Goal: Information Seeking & Learning: Find specific fact

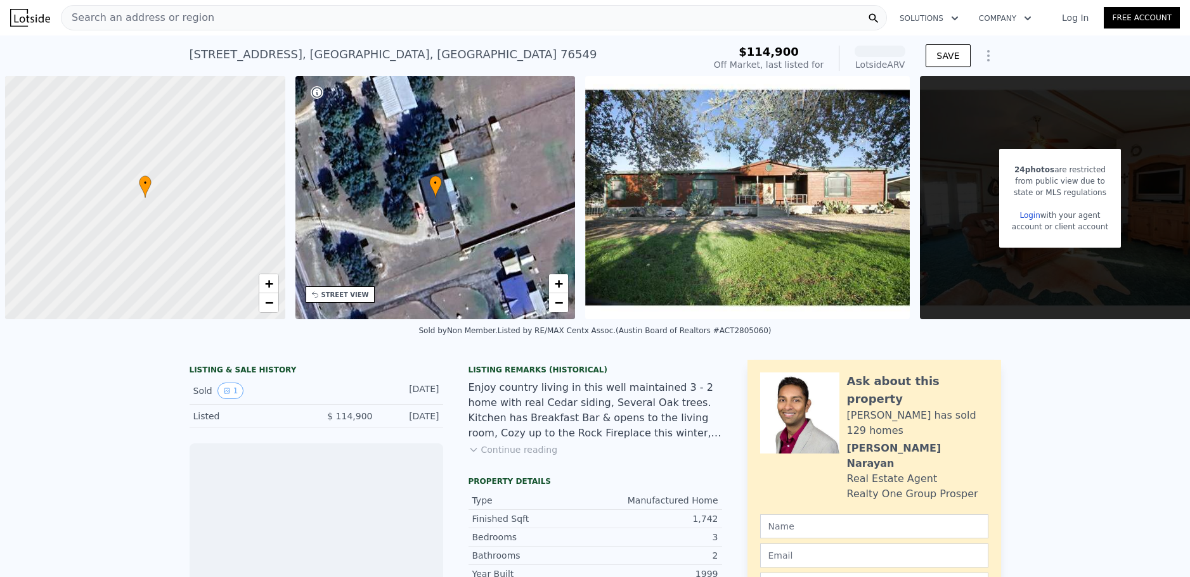
scroll to position [0, 5]
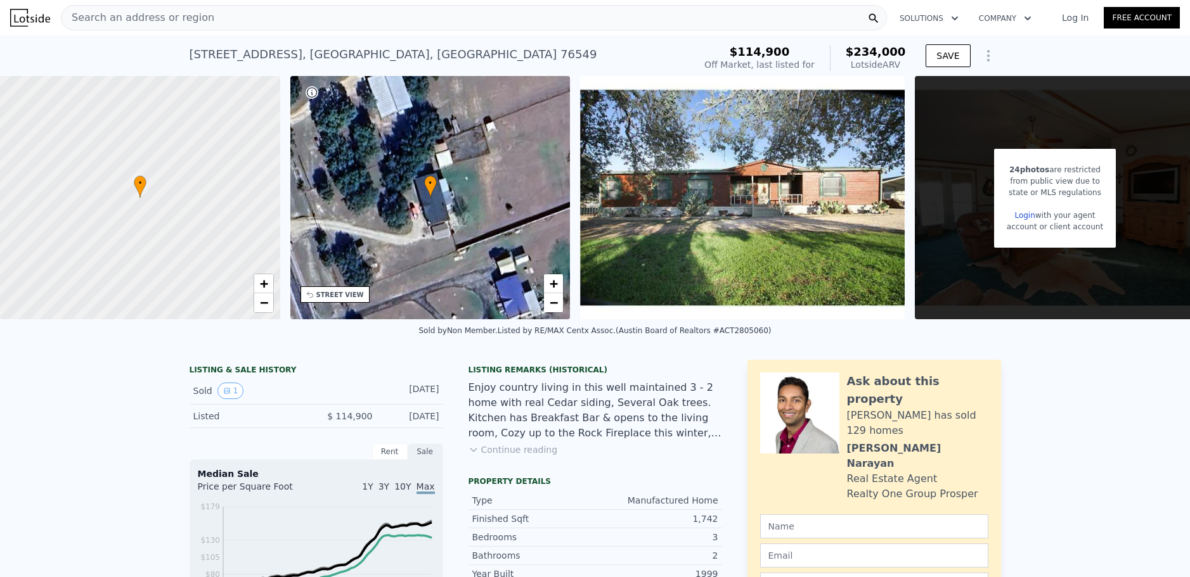
click at [250, 18] on div "Search an address or region" at bounding box center [474, 17] width 826 height 25
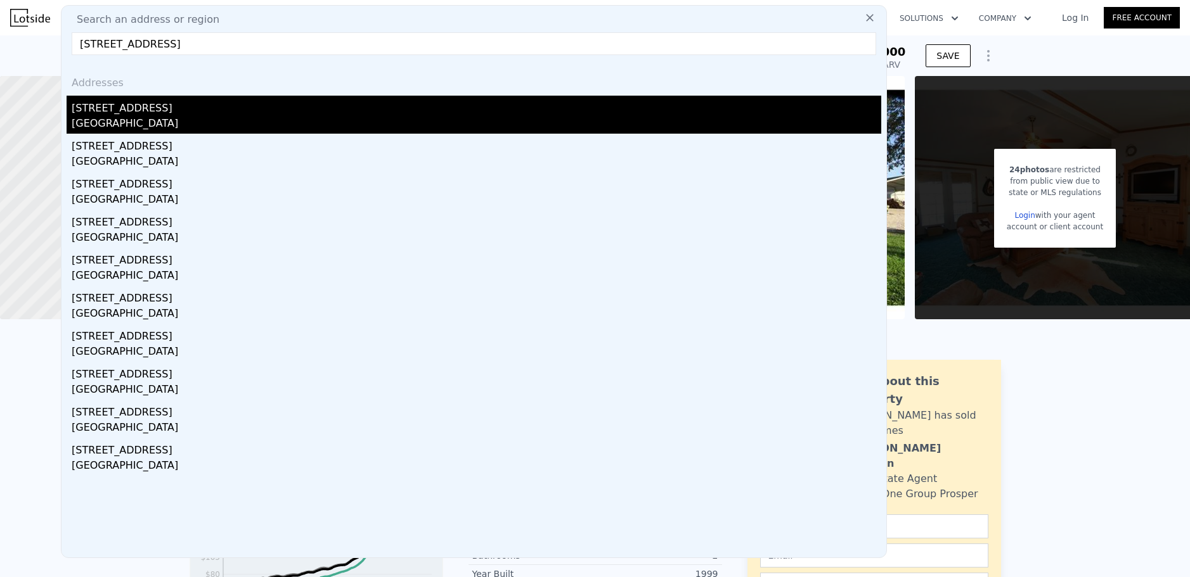
type input "[STREET_ADDRESS]"
click at [115, 119] on div "[GEOGRAPHIC_DATA]" at bounding box center [477, 125] width 810 height 18
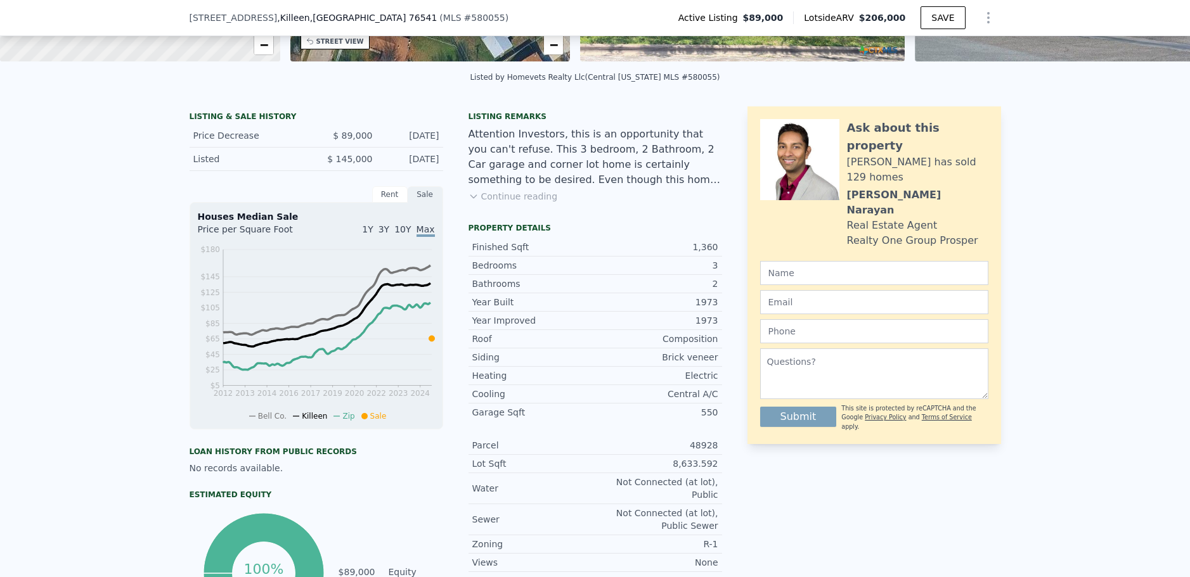
scroll to position [249, 0]
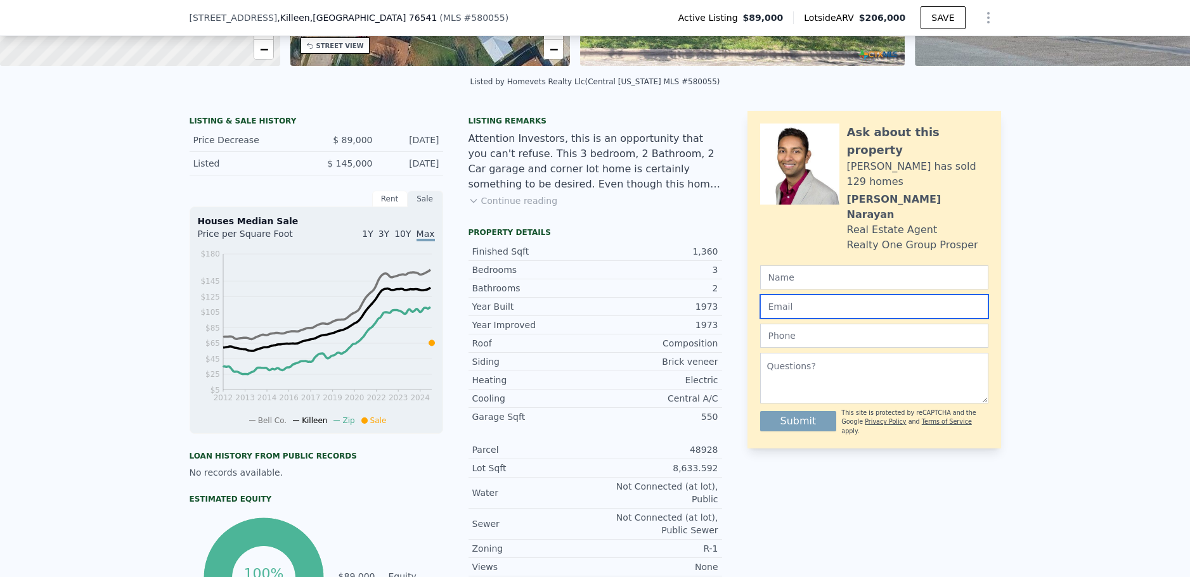
click at [760, 295] on input "email" at bounding box center [874, 307] width 228 height 24
click at [980, 466] on div "Ask about this property [PERSON_NAME] has sold 129 homes [PERSON_NAME] Real Est…" at bounding box center [874, 501] width 254 height 780
